Goal: Transaction & Acquisition: Purchase product/service

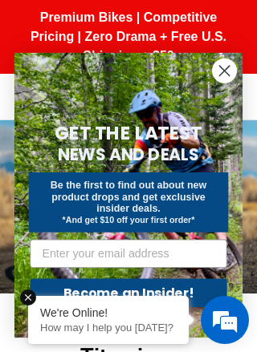
click at [229, 96] on form "GET THE LATEST NEWS AND DEALS Be the first to find out about new product drops …" at bounding box center [128, 195] width 228 height 285
click at [225, 69] on icon "Close dialog" at bounding box center [224, 71] width 10 height 10
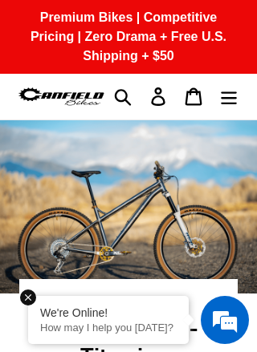
click at [224, 97] on icon "Menu" at bounding box center [229, 96] width 18 height 18
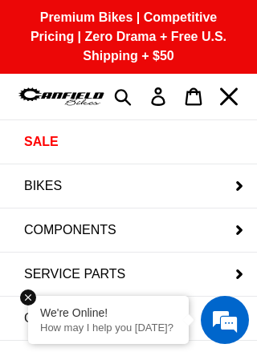
click at [34, 176] on button "BIKES" at bounding box center [128, 185] width 257 height 43
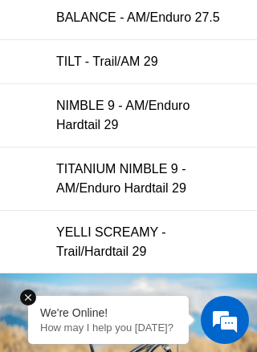
scroll to position [396, 0]
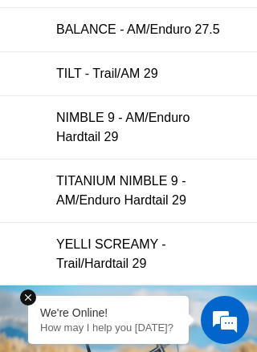
click at [87, 117] on span "NIMBLE 9 - AM/Enduro Hardtail 29" at bounding box center [122, 128] width 133 height 34
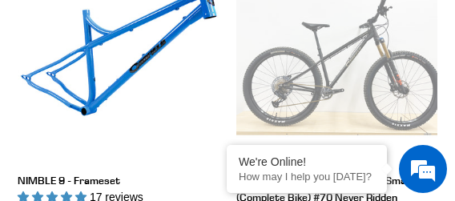
scroll to position [755, 0]
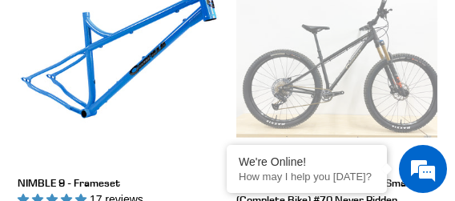
click at [91, 90] on link "NIMBLE 9 - Frameset" at bounding box center [118, 112] width 201 height 300
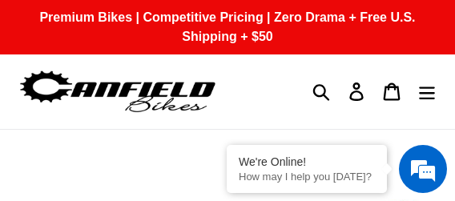
select select "highest-rating"
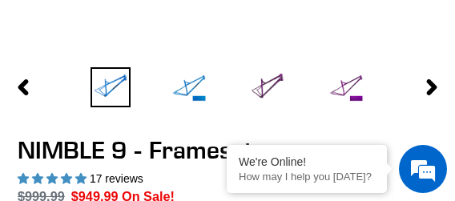
scroll to position [530, 0]
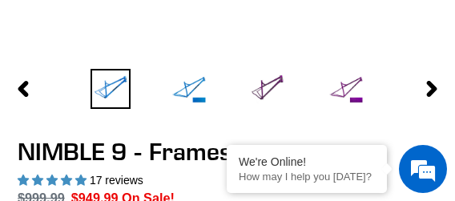
click at [439, 87] on icon "button" at bounding box center [432, 89] width 16 height 16
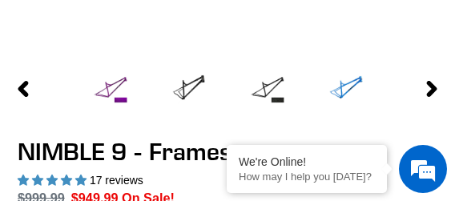
click at [181, 84] on img at bounding box center [189, 89] width 40 height 40
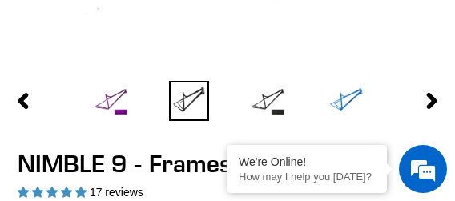
scroll to position [523, 0]
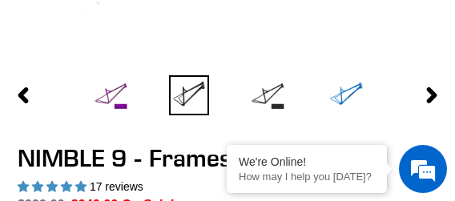
click at [349, 104] on img at bounding box center [346, 95] width 40 height 40
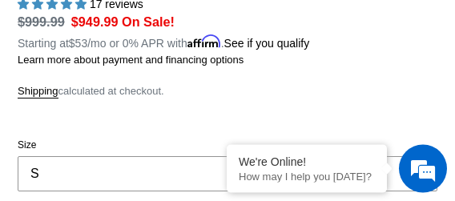
scroll to position [706, 0]
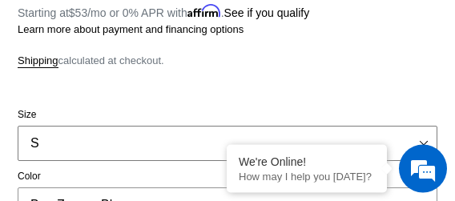
click at [426, 139] on select "S M L XL" at bounding box center [228, 144] width 420 height 35
select select "M"
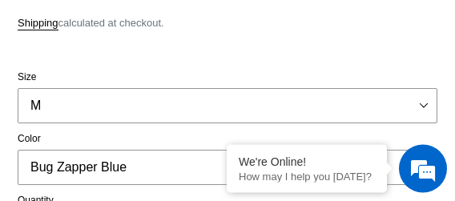
scroll to position [774, 0]
click at [433, 160] on select "Bug Zapper Blue Purple Haze -Sold Out Galaxy Black" at bounding box center [228, 167] width 420 height 35
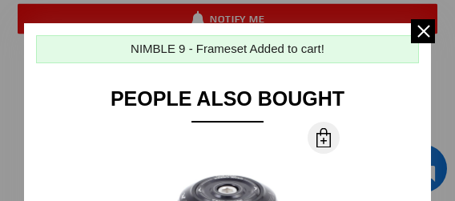
scroll to position [1085, 0]
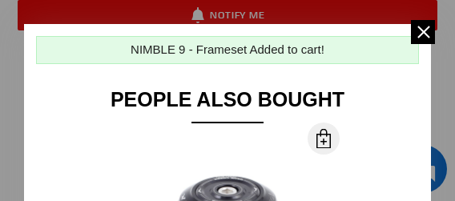
click at [427, 32] on span at bounding box center [423, 32] width 24 height 24
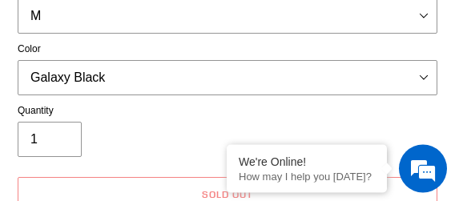
scroll to position [864, 0]
click at [433, 71] on select "Bug Zapper Blue Purple Haze -Sold Out Galaxy Black" at bounding box center [228, 77] width 420 height 35
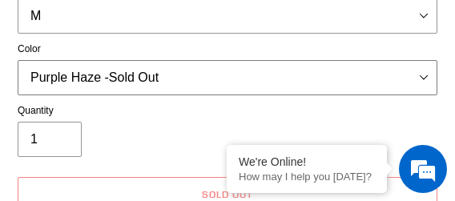
click at [429, 71] on select "Bug Zapper Blue Purple Haze -Sold Out Galaxy Black" at bounding box center [228, 77] width 420 height 35
select select "Bug Zapper Blue"
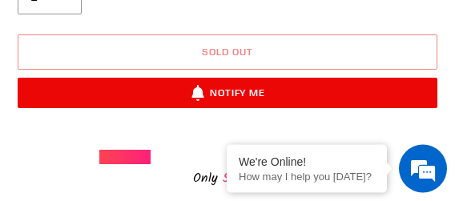
click at [111, 44] on button "Sold out" at bounding box center [228, 52] width 420 height 35
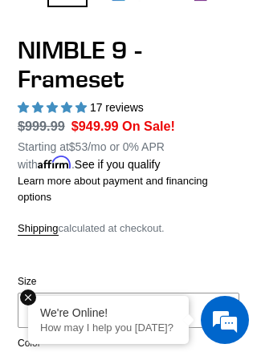
scroll to position [418, 0]
